Goal: Find contact information: Find contact information

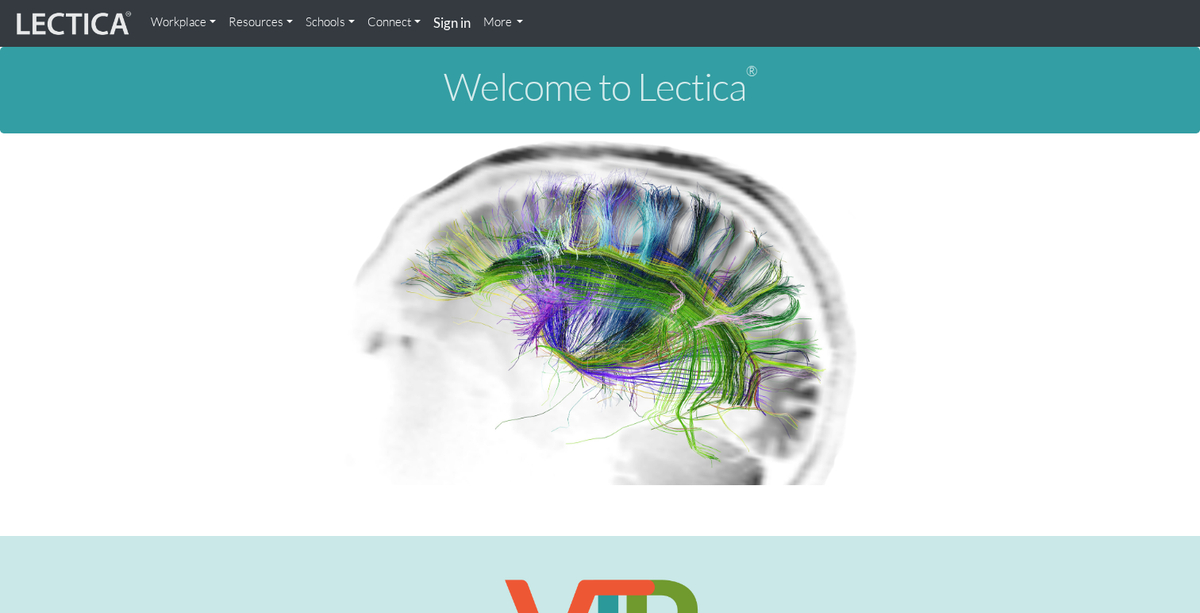
scroll to position [3656, 0]
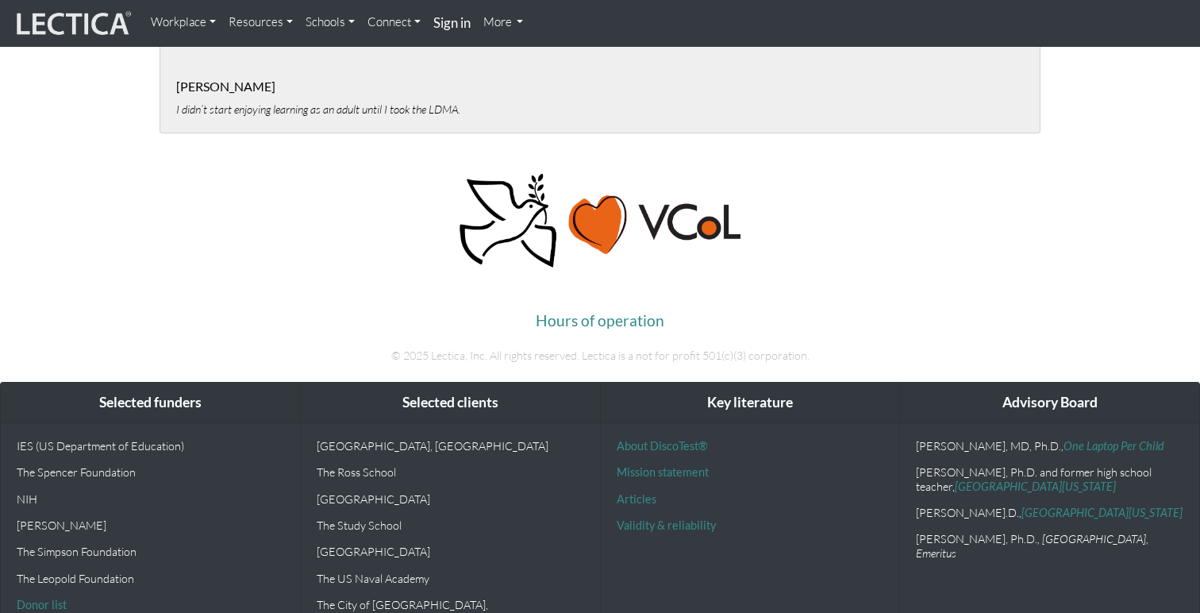
click at [508, 24] on link "More" at bounding box center [503, 22] width 53 height 32
click at [418, 15] on link "Connect" at bounding box center [394, 22] width 66 height 32
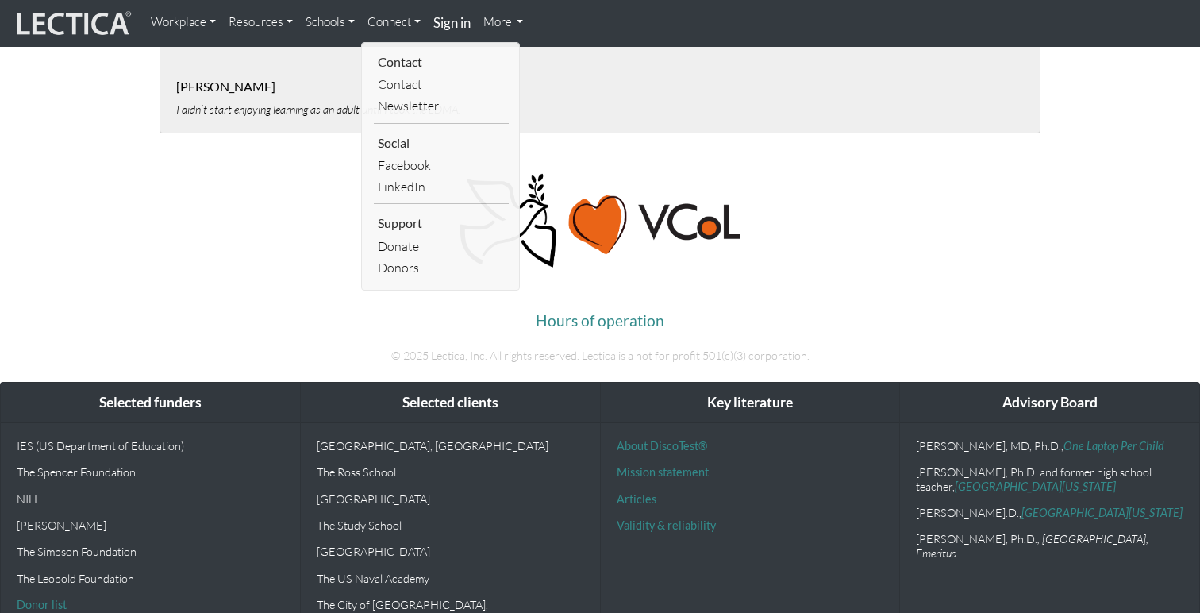
click at [418, 15] on link "Connect" at bounding box center [394, 22] width 66 height 32
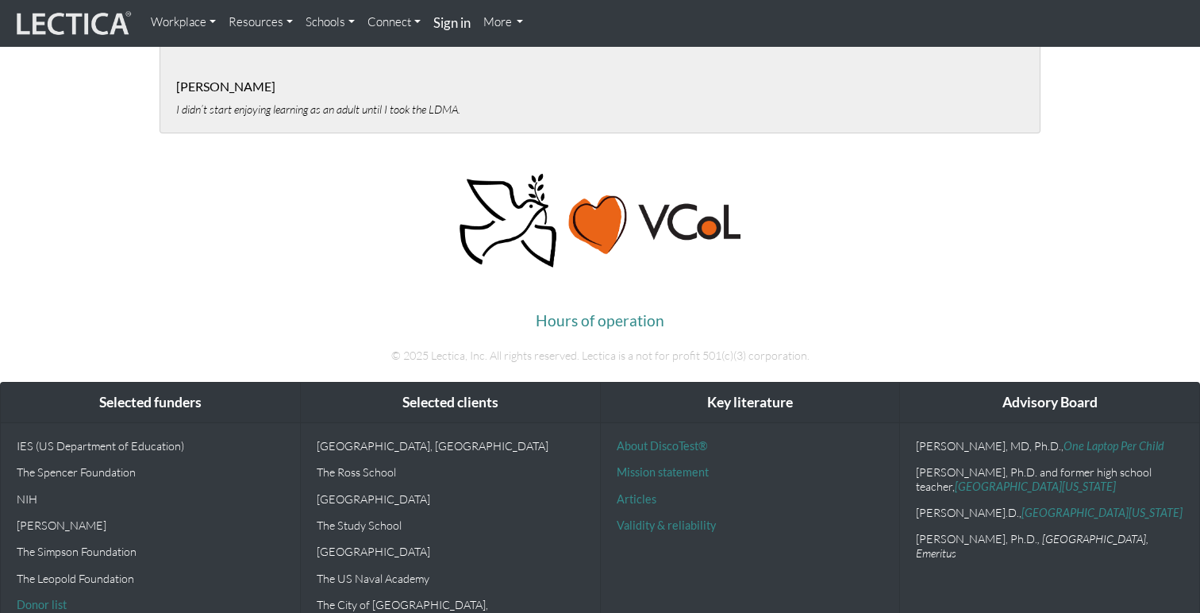
click at [418, 15] on link "Connect" at bounding box center [394, 22] width 66 height 32
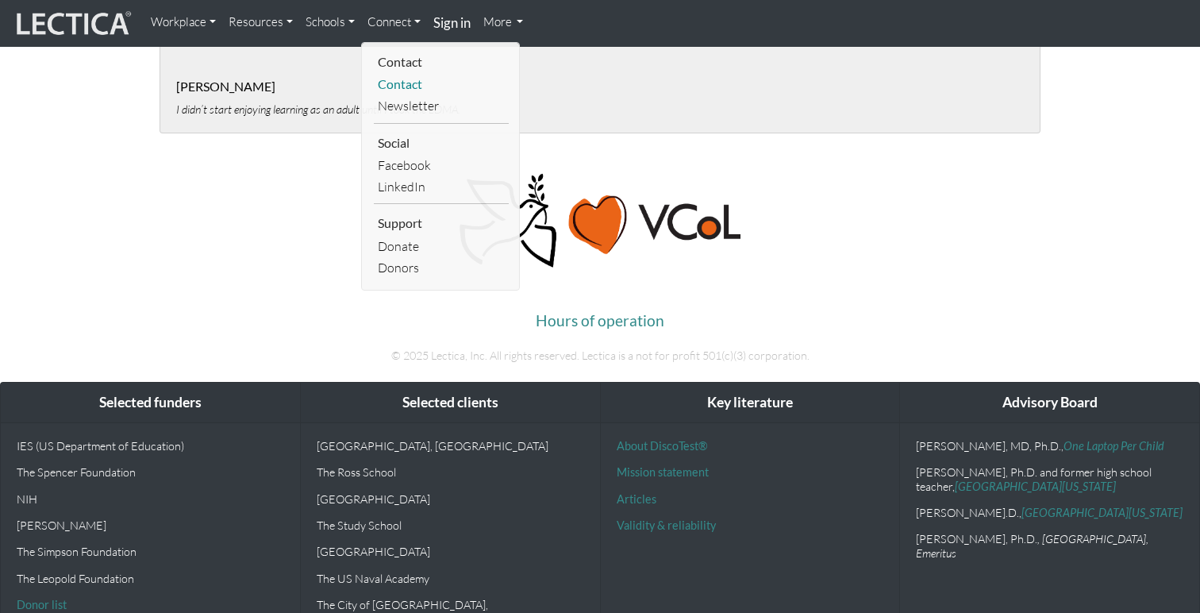
click at [405, 86] on link "Contact" at bounding box center [441, 84] width 135 height 21
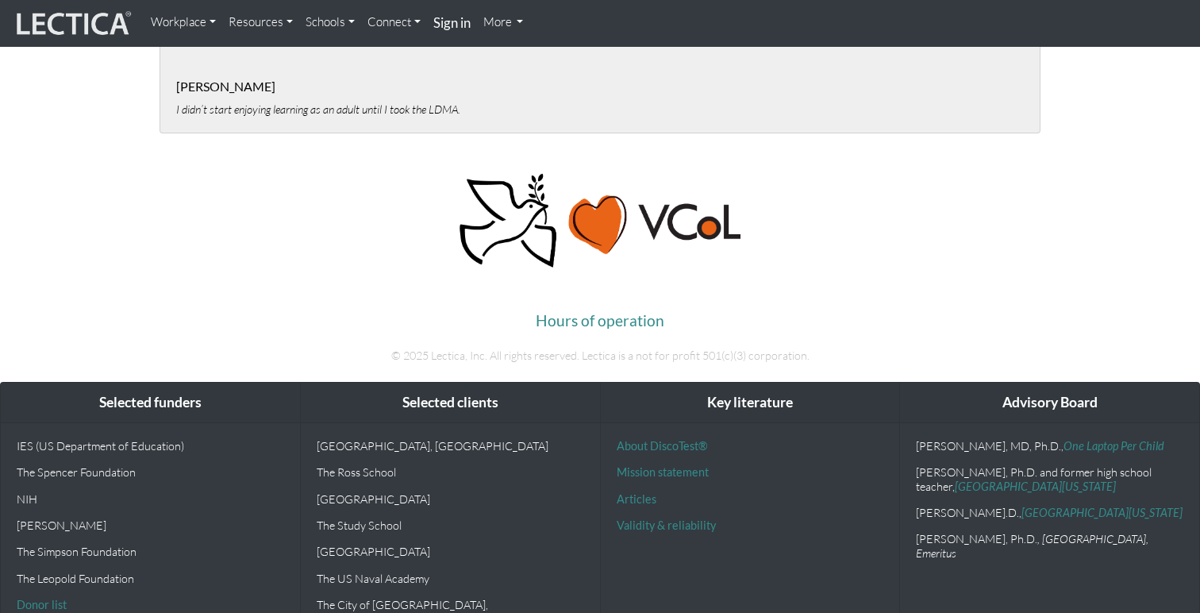
click at [402, 25] on link "Connect" at bounding box center [394, 22] width 66 height 32
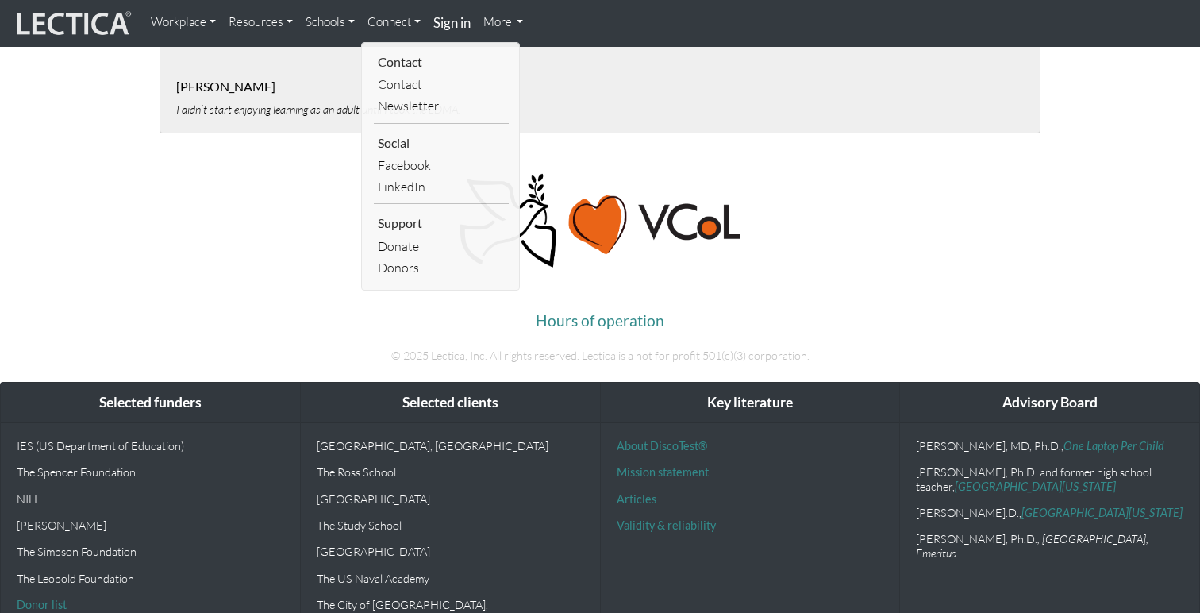
click at [151, 253] on div "Hours of operation © 2025 Lectica, Inc. All rights reserved. Lectica is a not f…" at bounding box center [600, 274] width 905 height 207
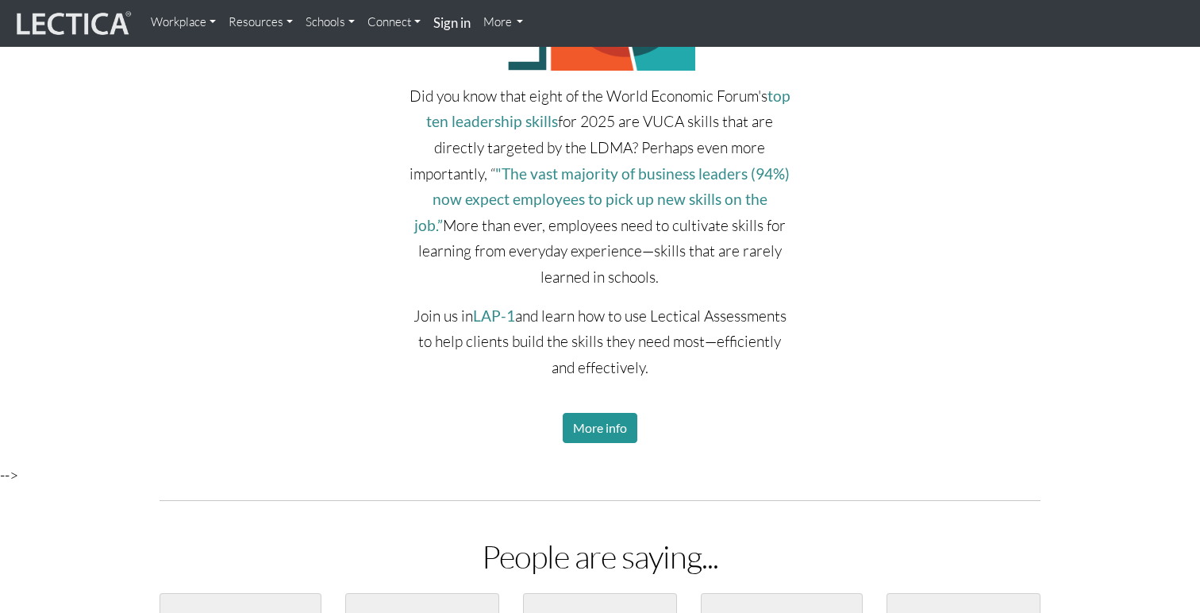
scroll to position [2841, 0]
